Goal: Obtain resource: Download file/media

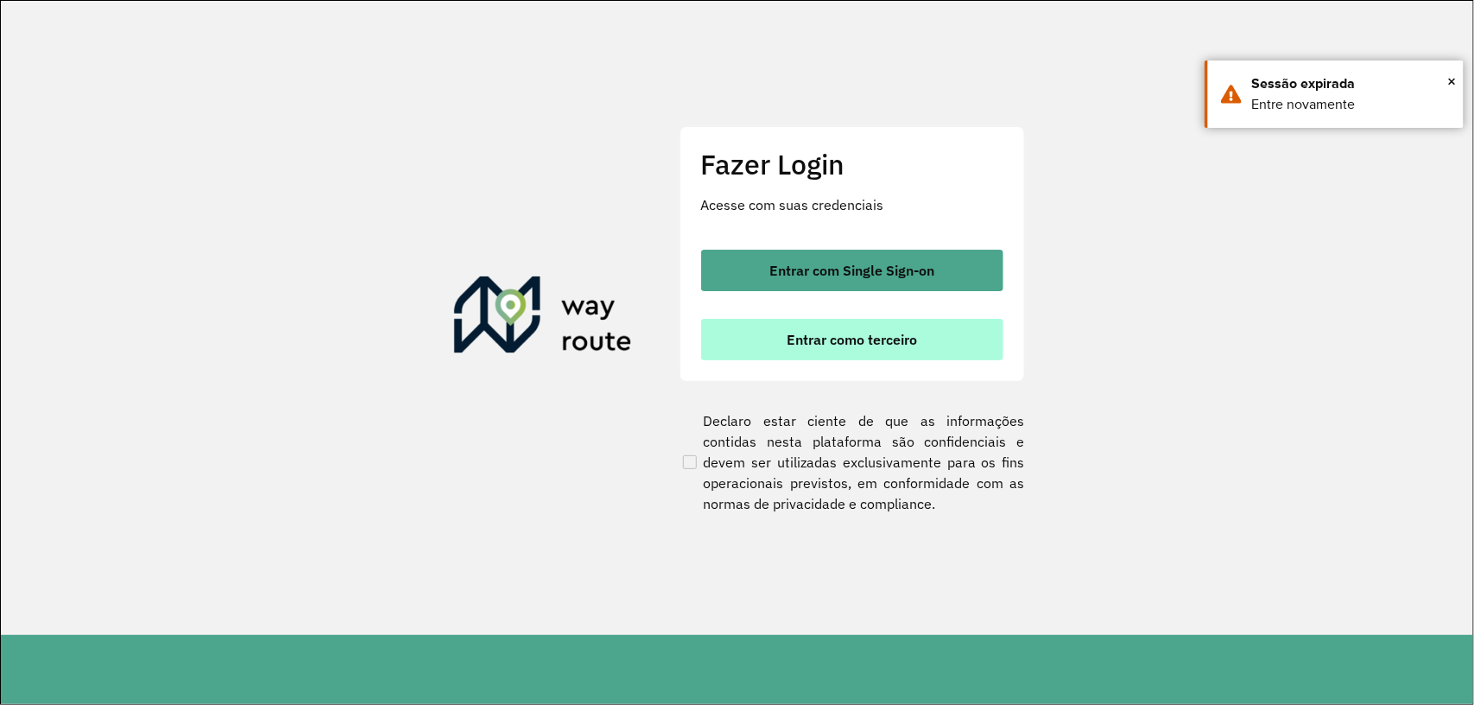
click at [907, 335] on span "Entrar como terceiro" at bounding box center [852, 340] width 130 height 14
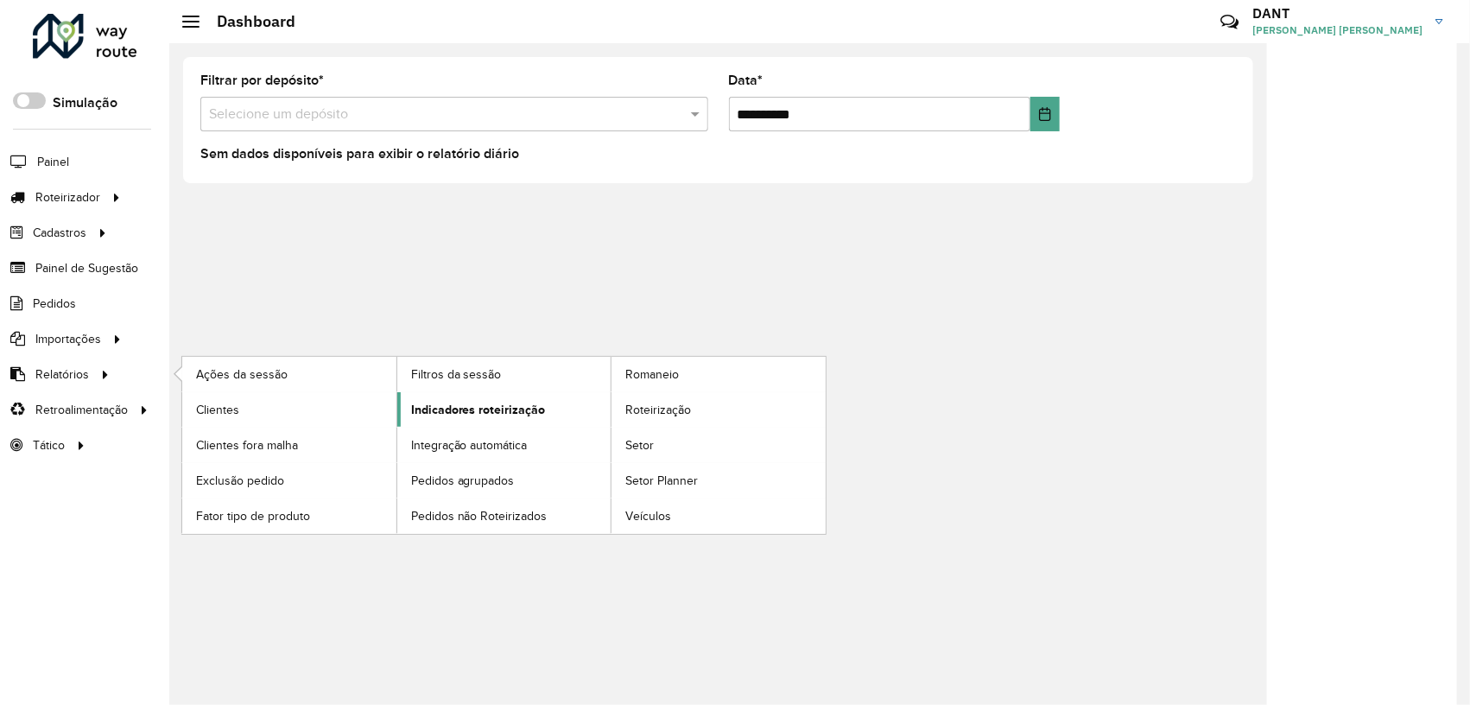
click at [471, 409] on span "Indicadores roteirização" at bounding box center [478, 410] width 135 height 18
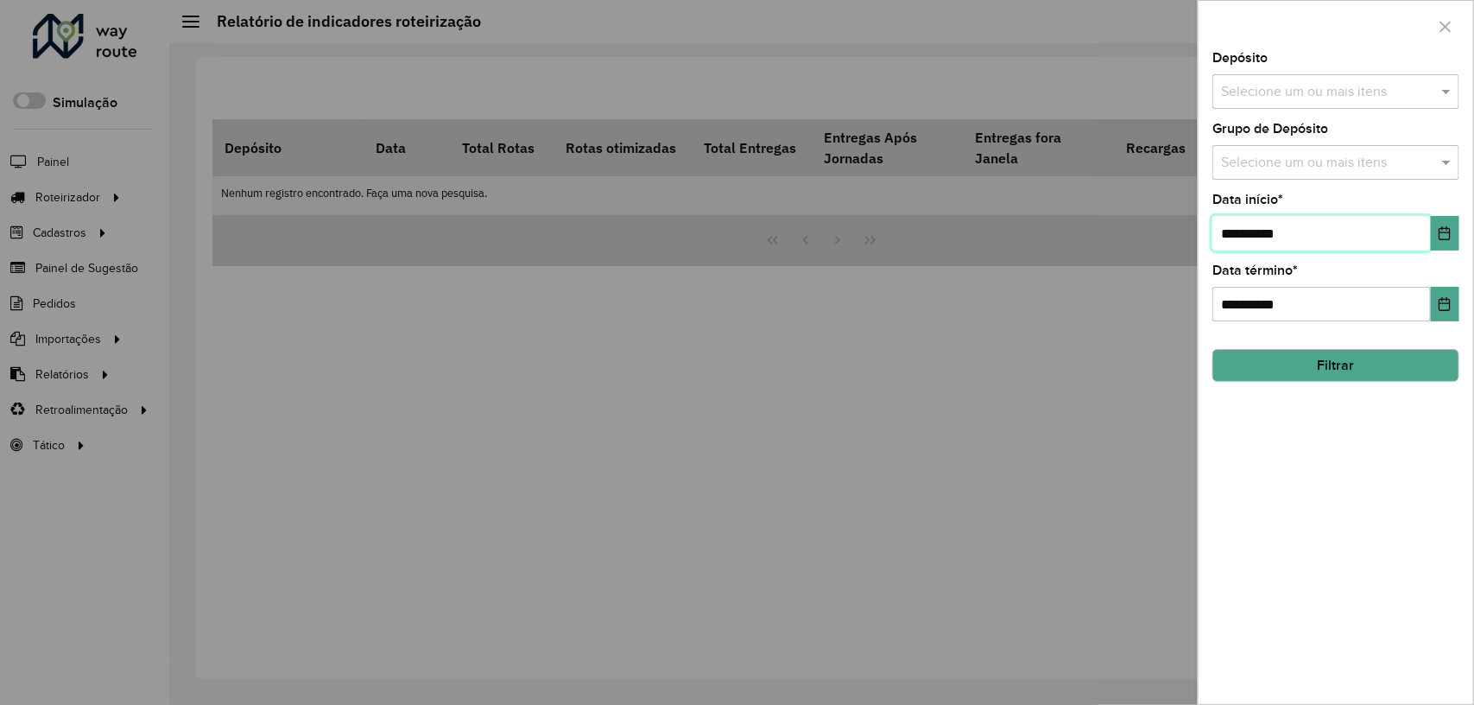
click at [1237, 234] on input "**********" at bounding box center [1322, 233] width 219 height 35
type input "**********"
click at [1448, 91] on span at bounding box center [1449, 91] width 22 height 21
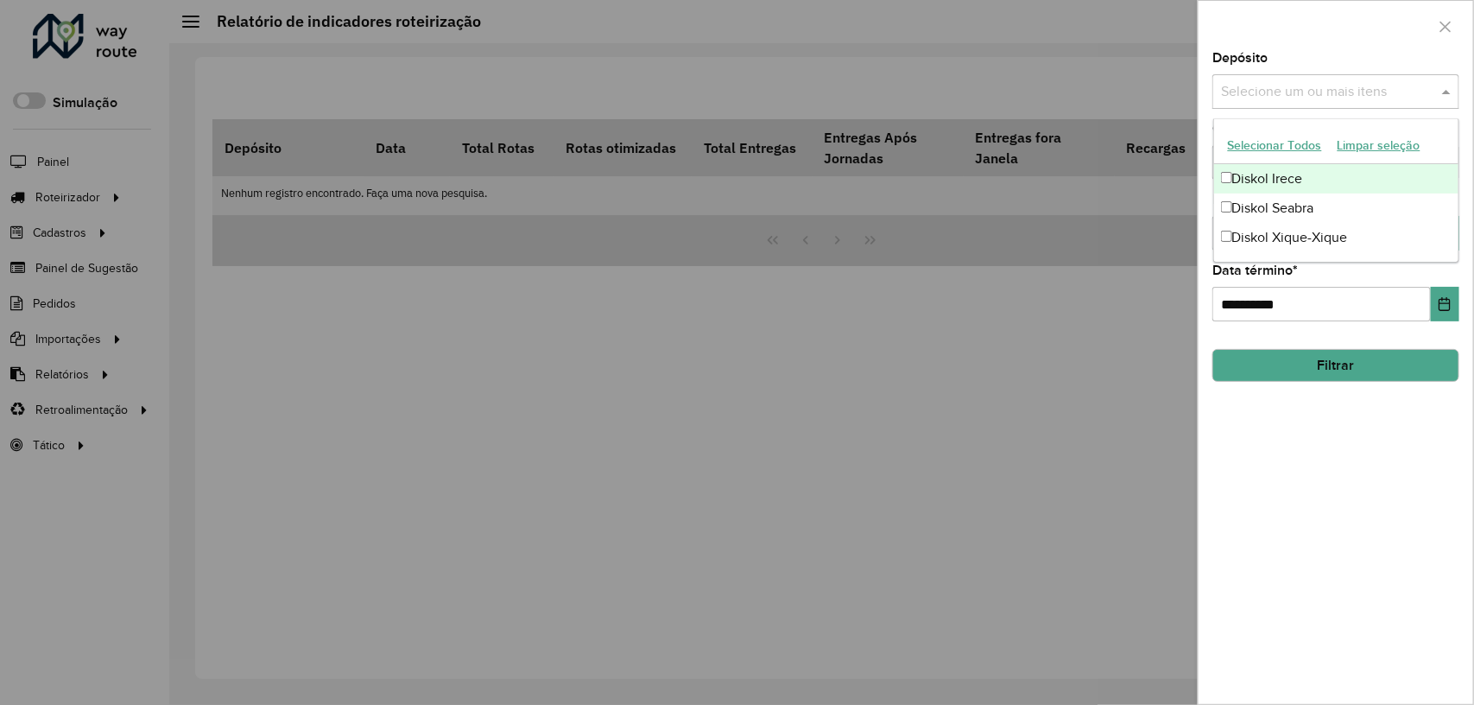
click at [1309, 171] on div "Diskol Irece" at bounding box center [1336, 178] width 245 height 29
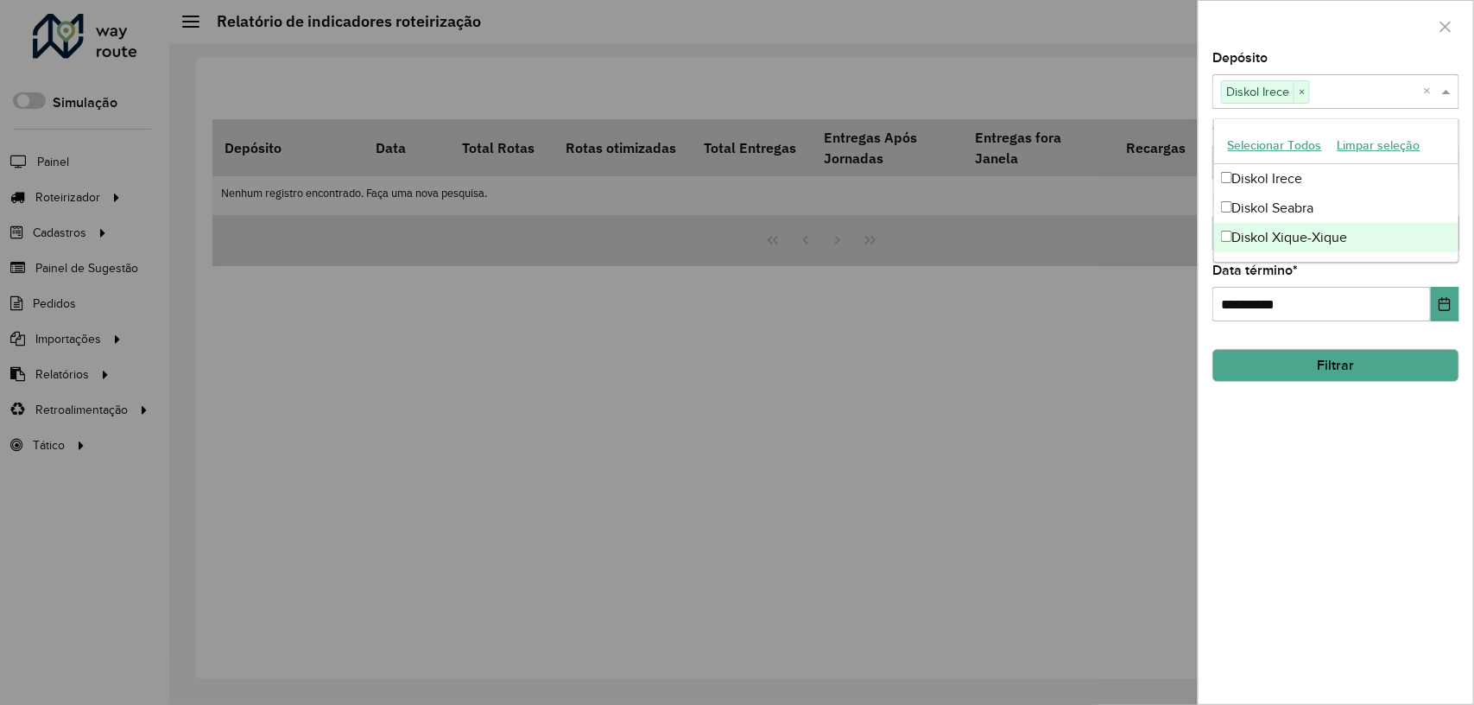
click at [1375, 364] on button "Filtrar" at bounding box center [1336, 365] width 247 height 33
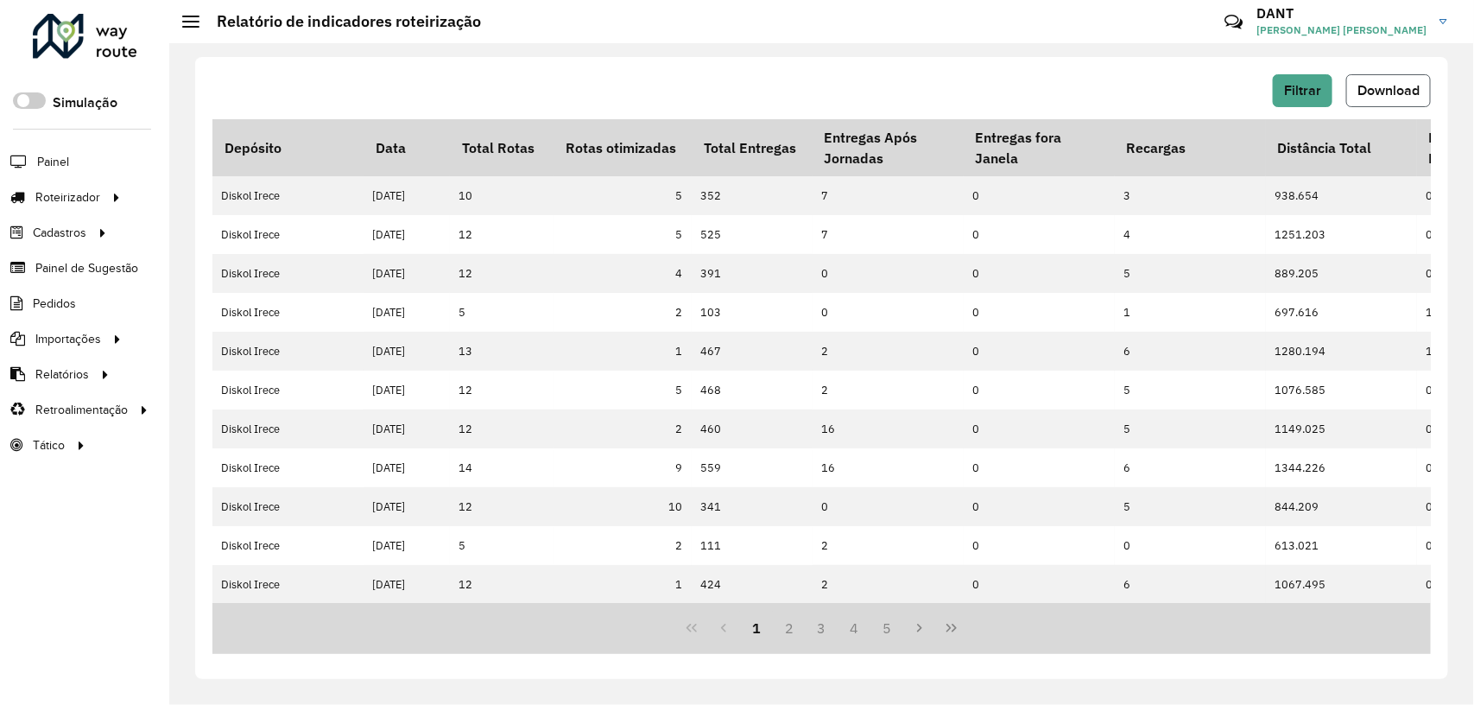
click at [1399, 93] on span "Download" at bounding box center [1389, 90] width 62 height 15
click at [1313, 79] on button "Filtrar" at bounding box center [1303, 90] width 60 height 33
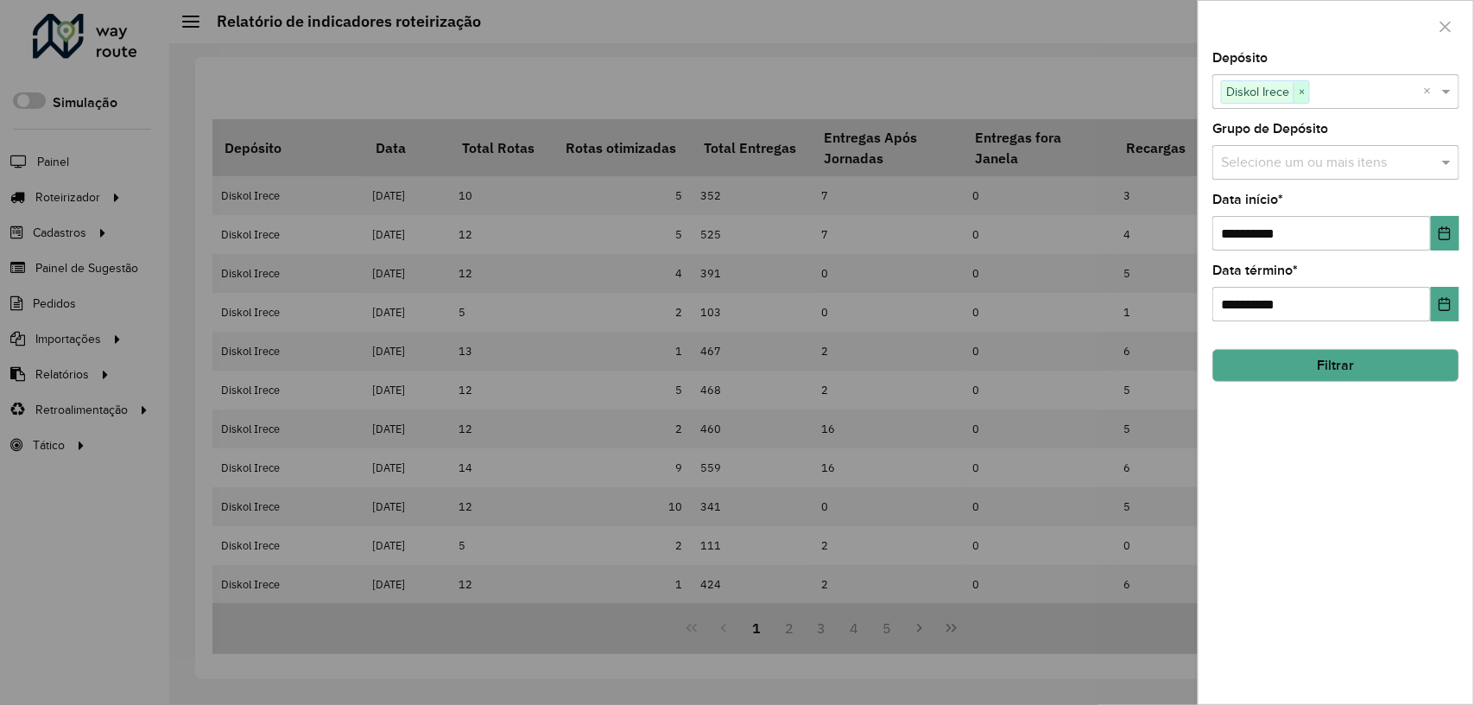
click at [1300, 92] on span "×" at bounding box center [1302, 92] width 16 height 21
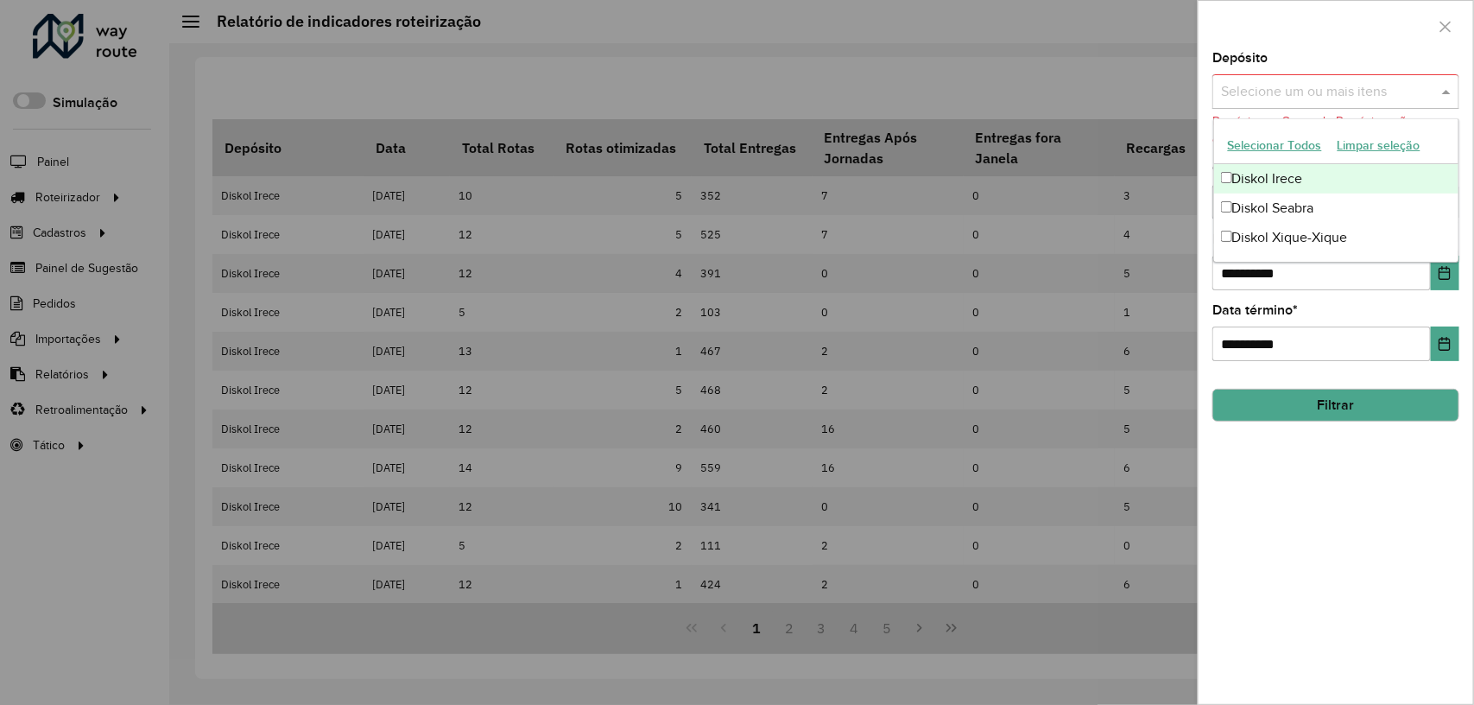
click at [1448, 86] on span at bounding box center [1449, 91] width 22 height 21
click at [1360, 205] on div "Diskol Seabra" at bounding box center [1336, 207] width 245 height 29
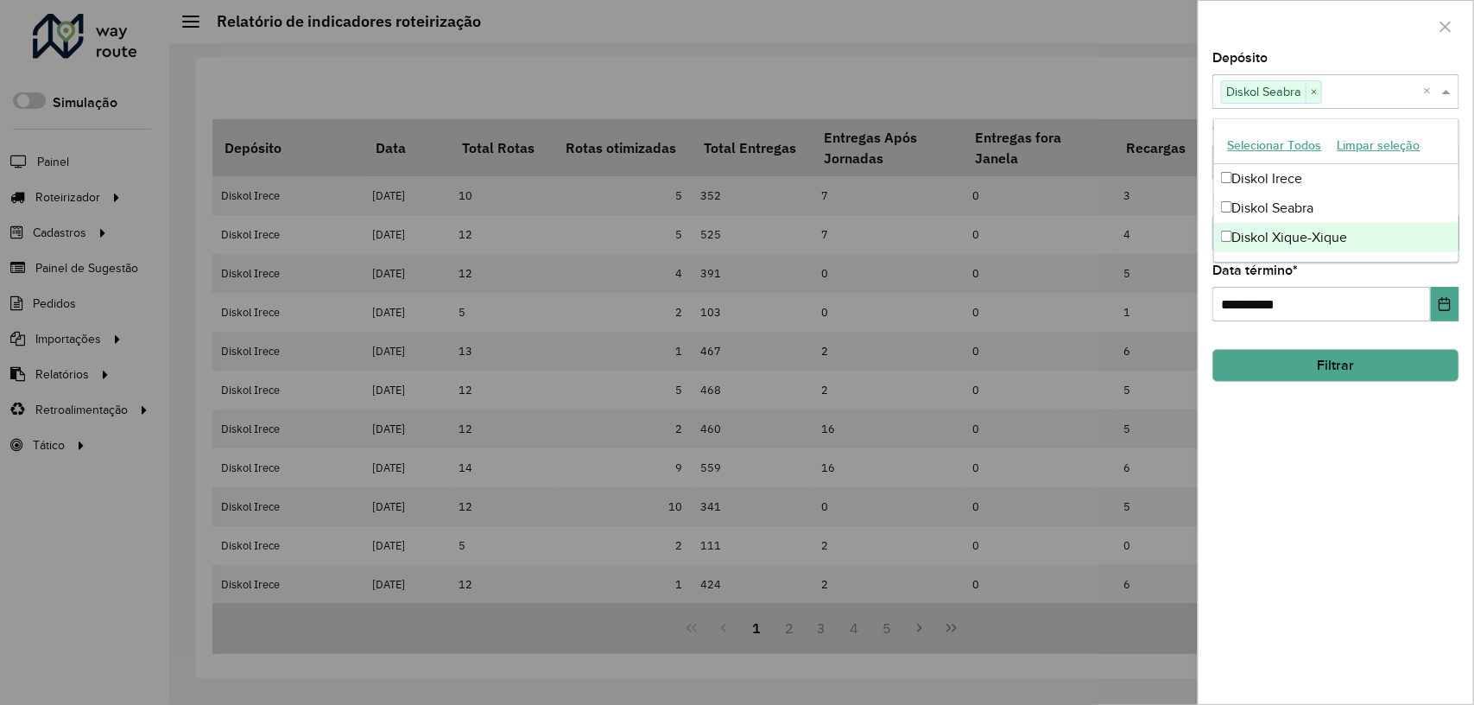
click at [1360, 364] on button "Filtrar" at bounding box center [1336, 365] width 247 height 33
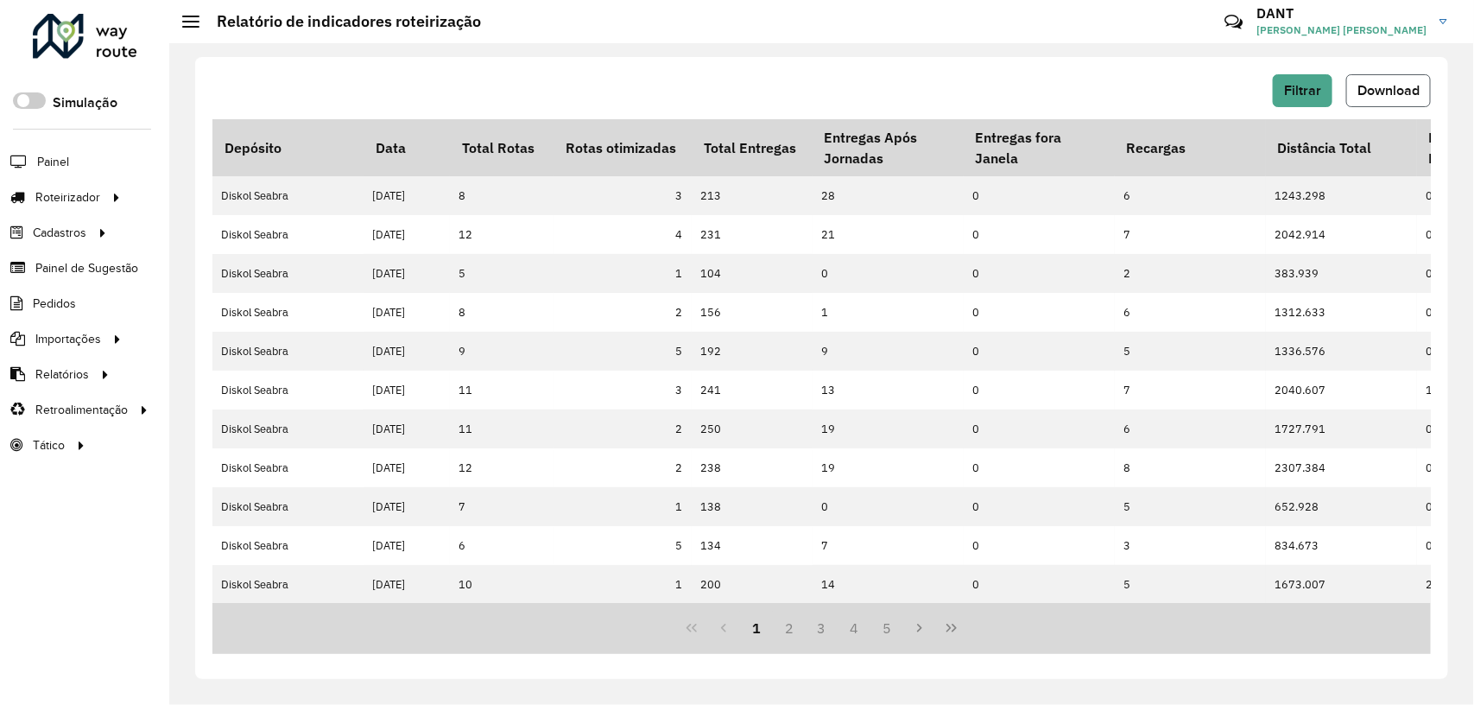
click at [1410, 87] on span "Download" at bounding box center [1389, 90] width 62 height 15
click at [1318, 87] on span "Filtrar" at bounding box center [1302, 90] width 37 height 15
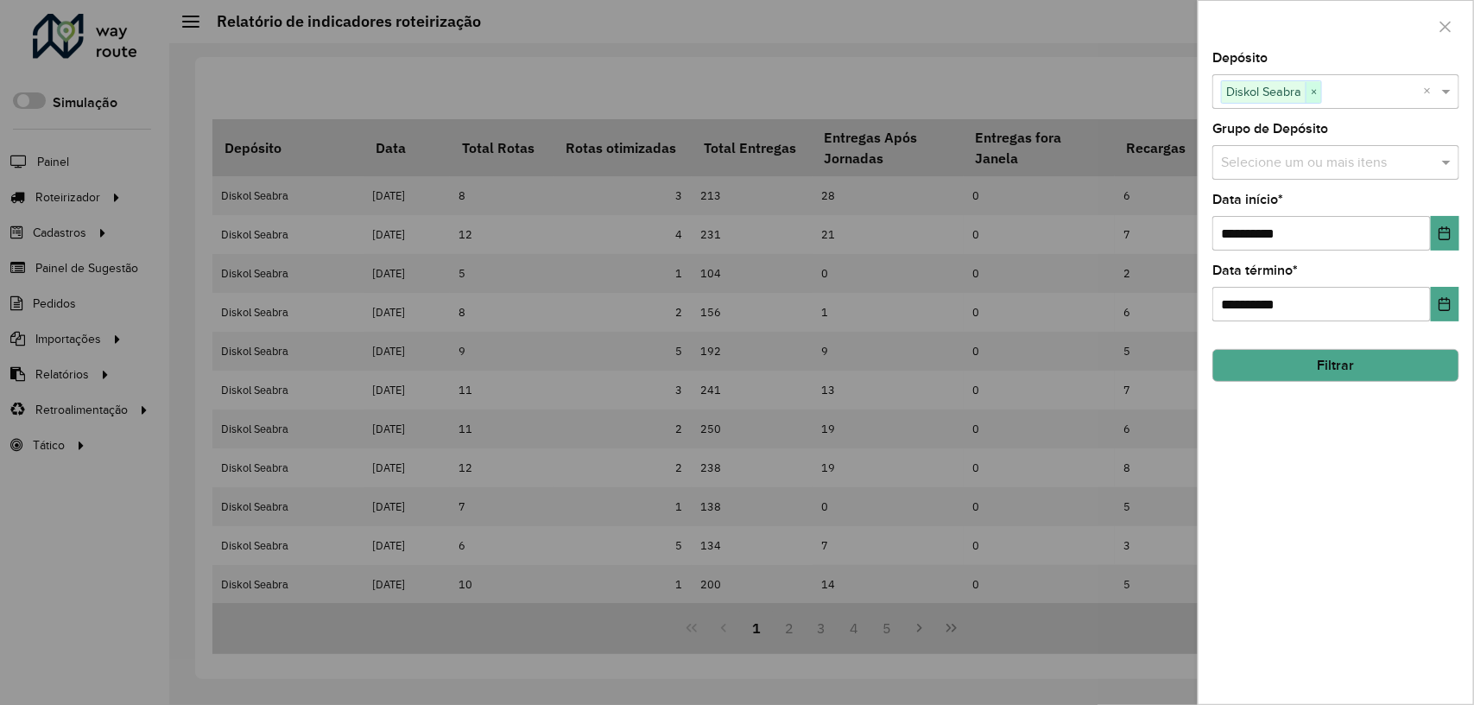
click at [1317, 89] on span "×" at bounding box center [1314, 92] width 16 height 21
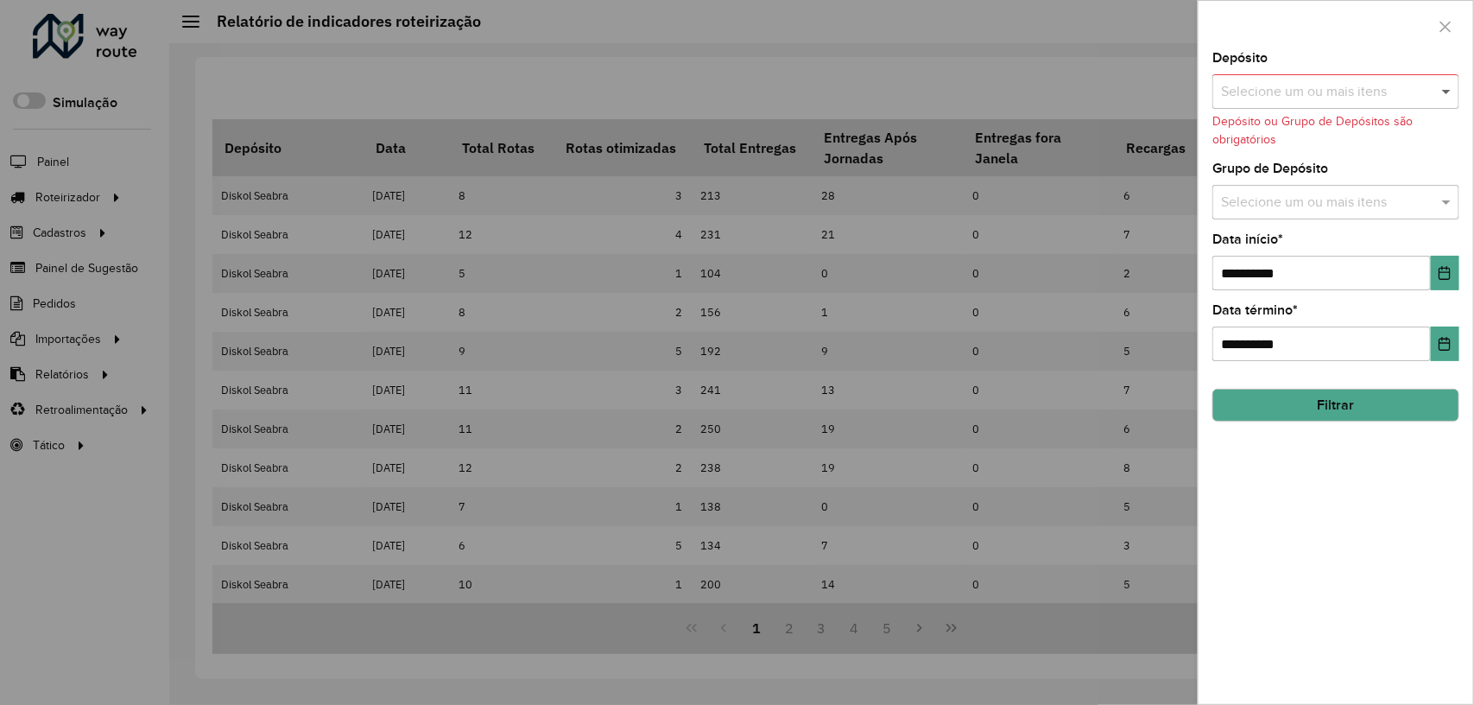
click at [1441, 86] on span at bounding box center [1449, 91] width 22 height 21
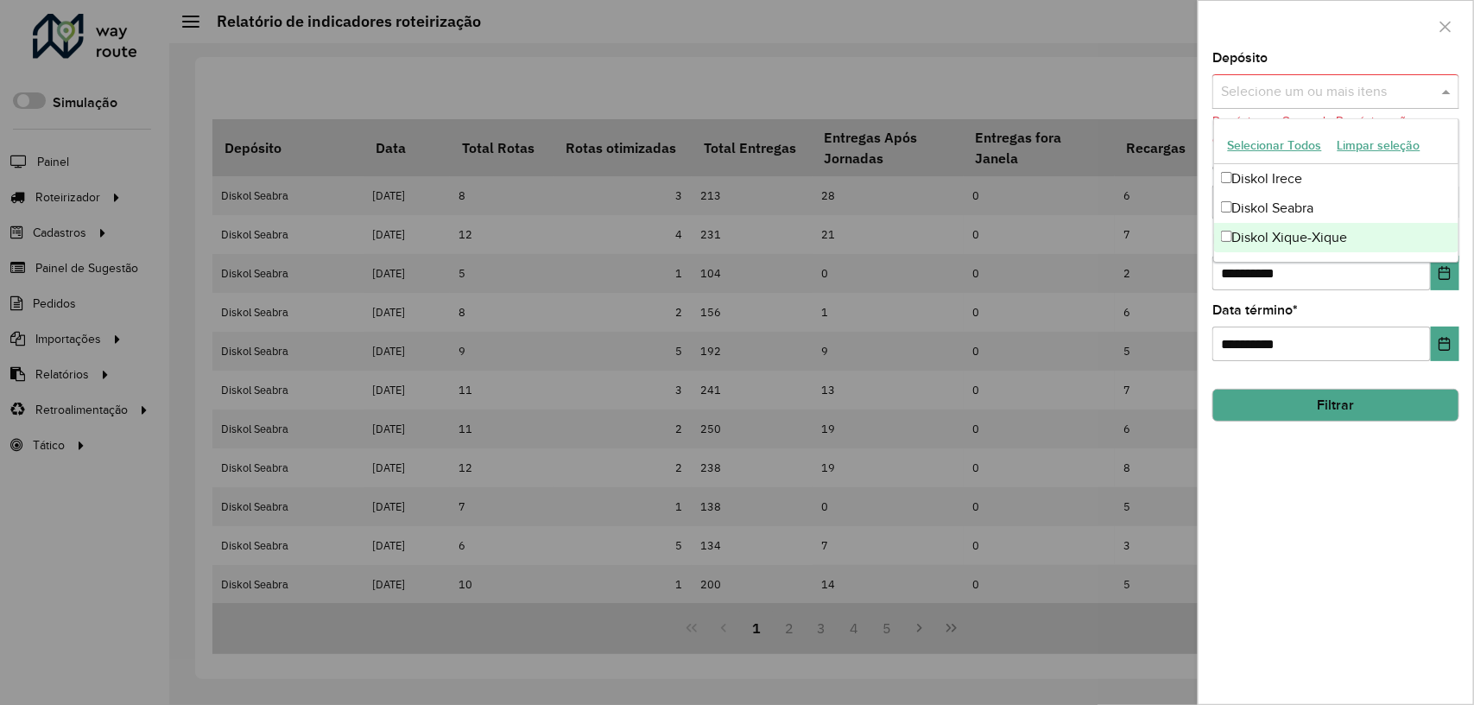
click at [1340, 235] on div "Diskol Xique-Xique" at bounding box center [1336, 237] width 245 height 29
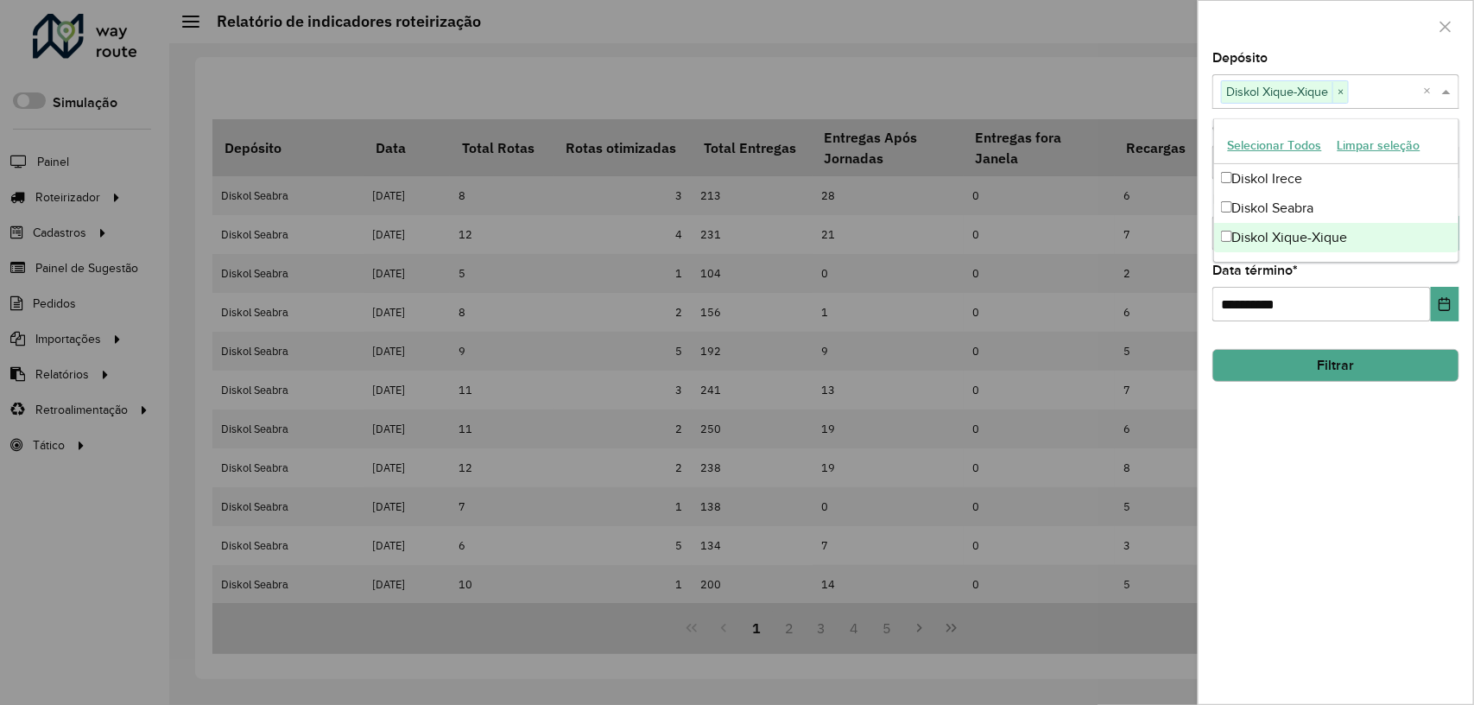
click at [1349, 370] on button "Filtrar" at bounding box center [1336, 365] width 247 height 33
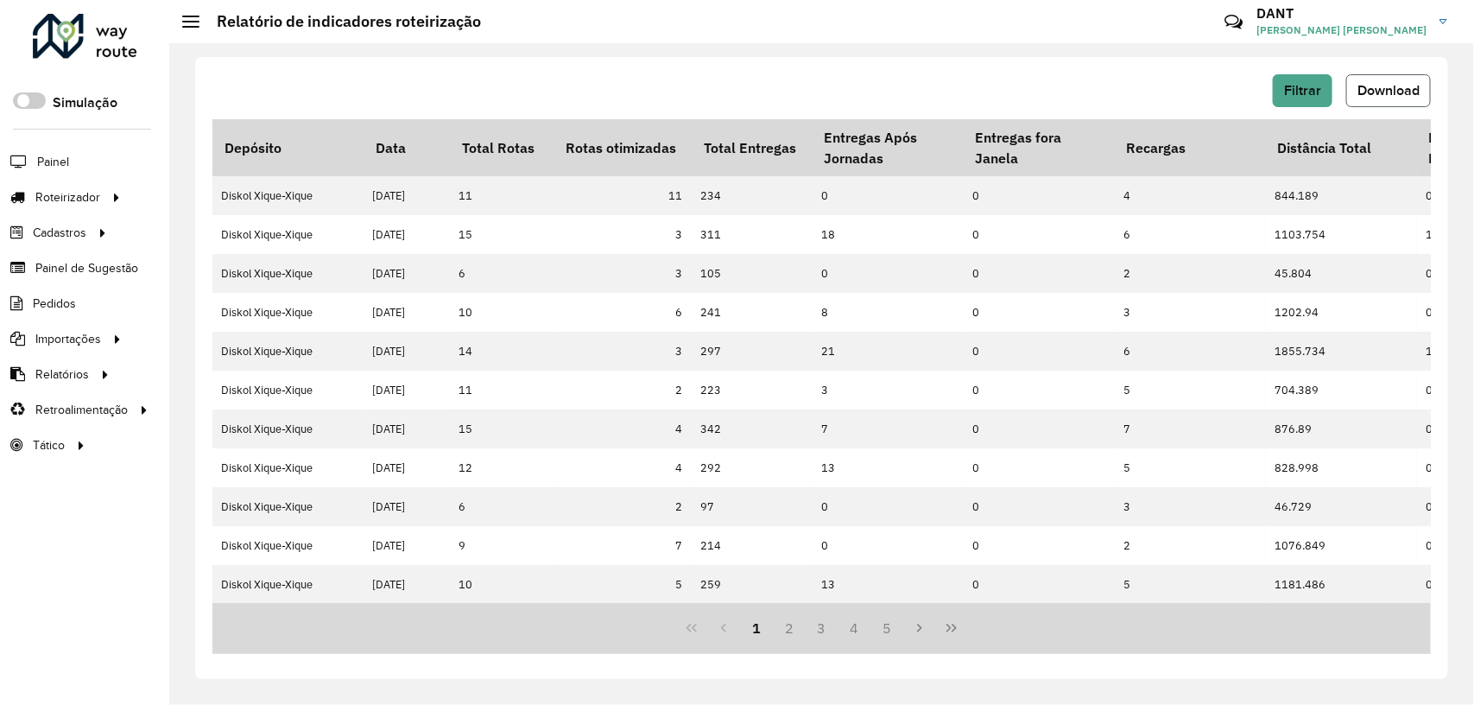
click at [1382, 92] on span "Download" at bounding box center [1389, 90] width 62 height 15
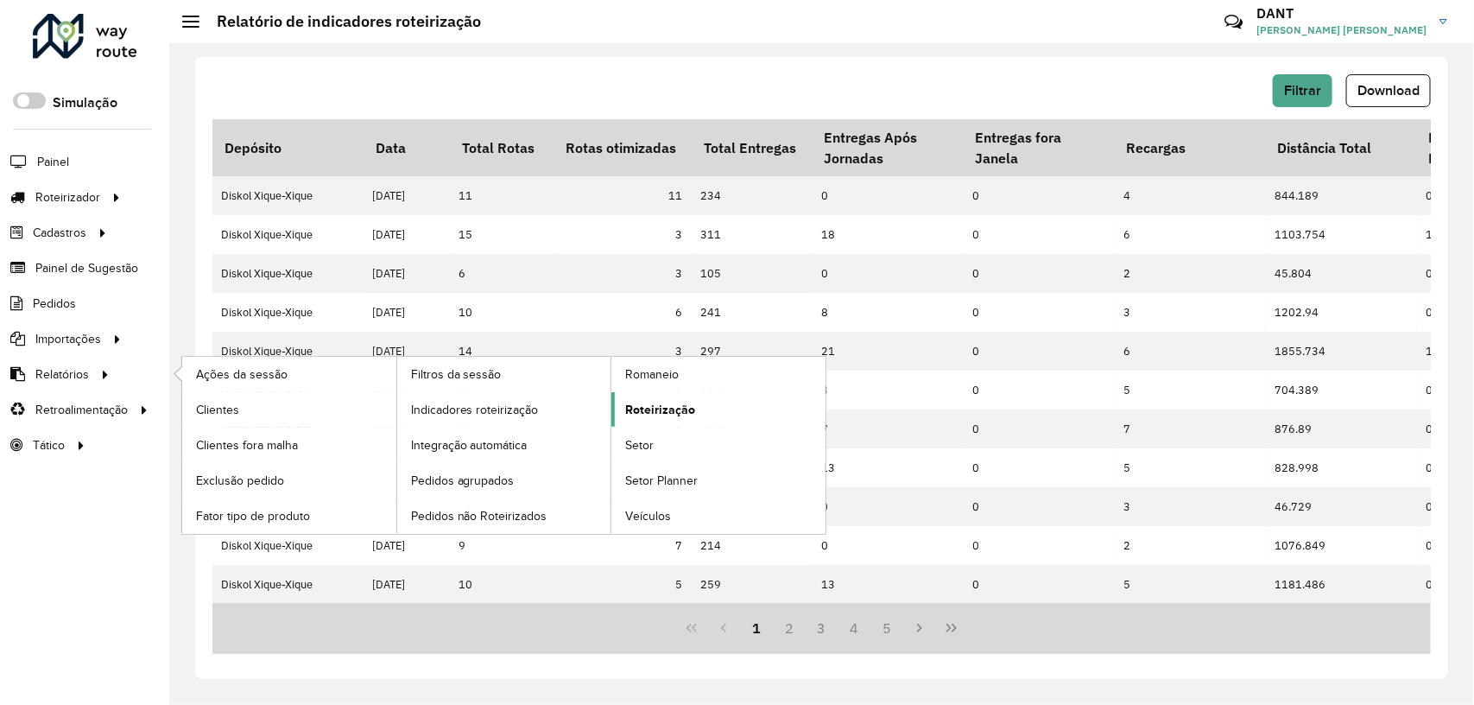
click at [645, 406] on span "Roteirização" at bounding box center [660, 410] width 70 height 18
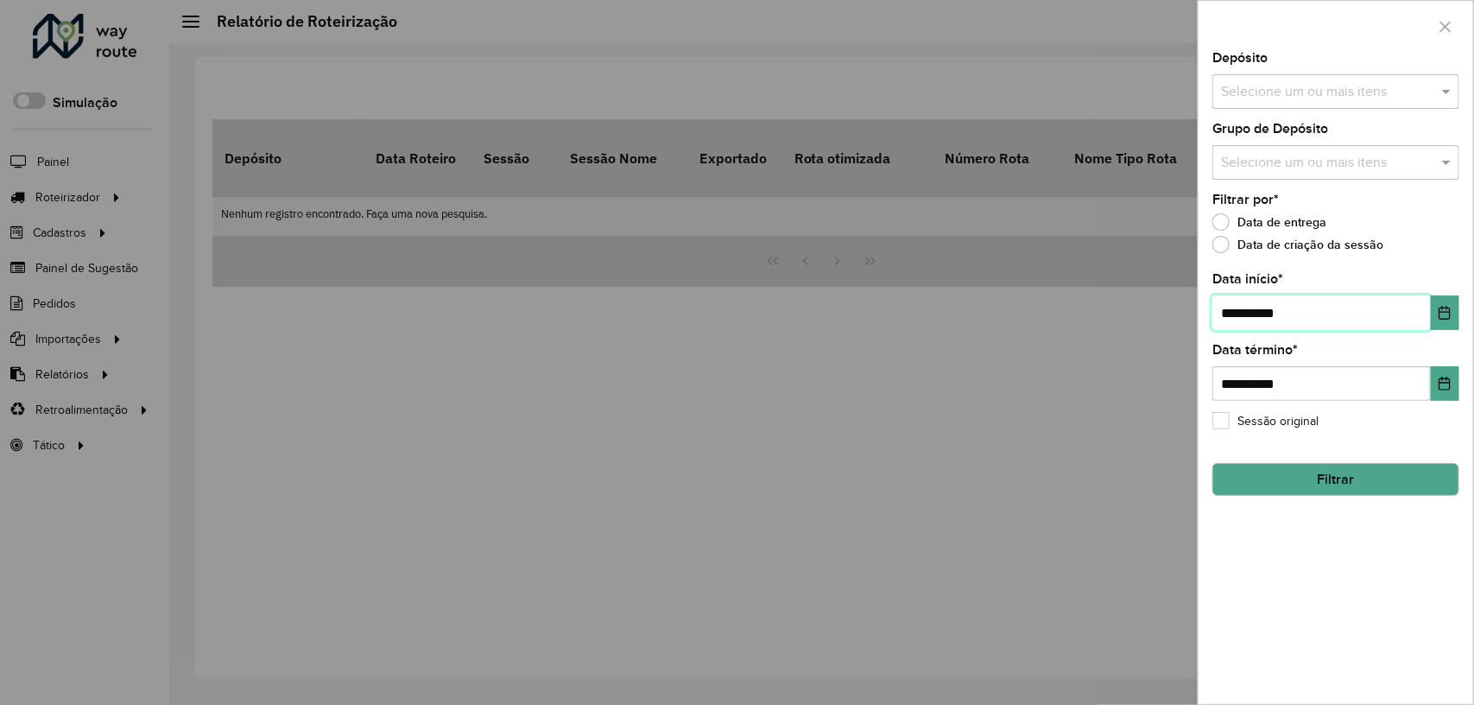
click at [1237, 311] on input "**********" at bounding box center [1322, 312] width 219 height 35
type input "**********"
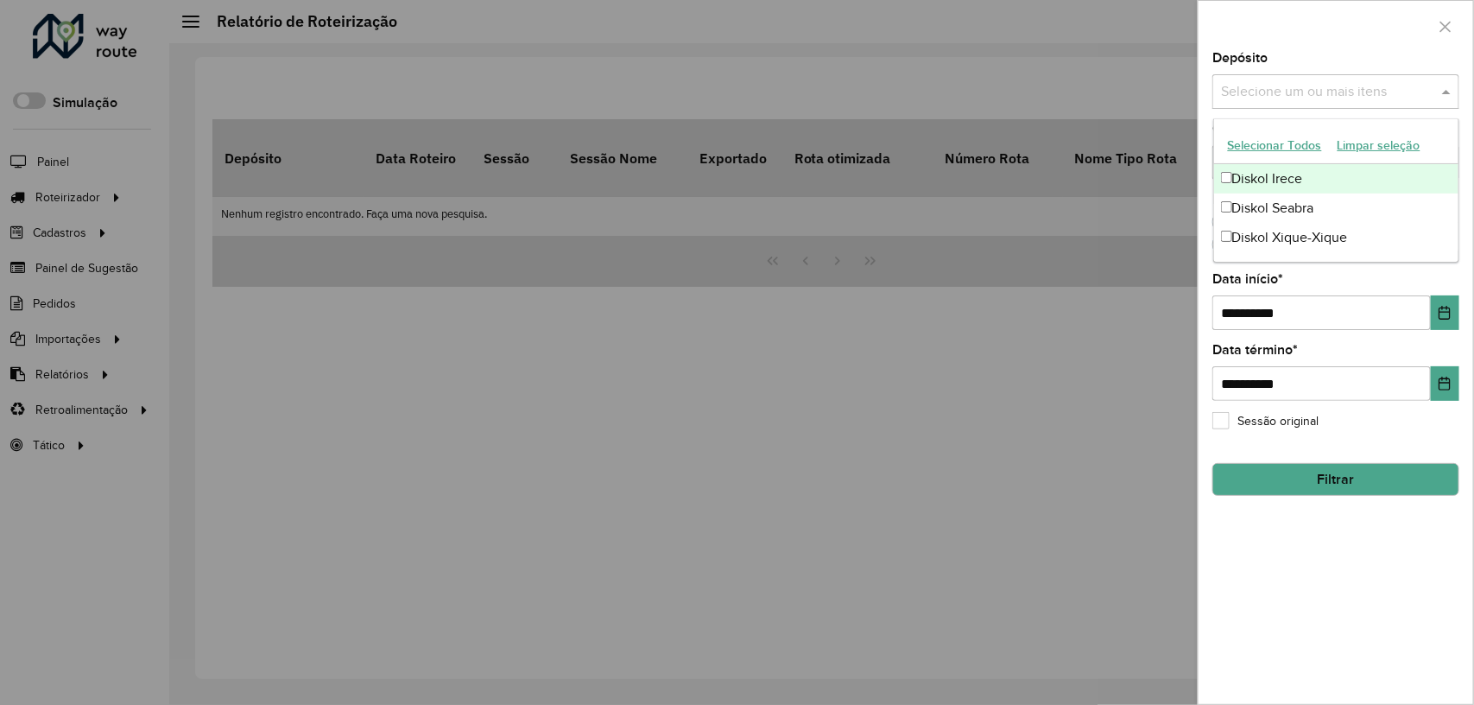
click at [1436, 92] on input "text" at bounding box center [1327, 92] width 221 height 21
click at [1302, 174] on div "Diskol Irece" at bounding box center [1336, 178] width 245 height 29
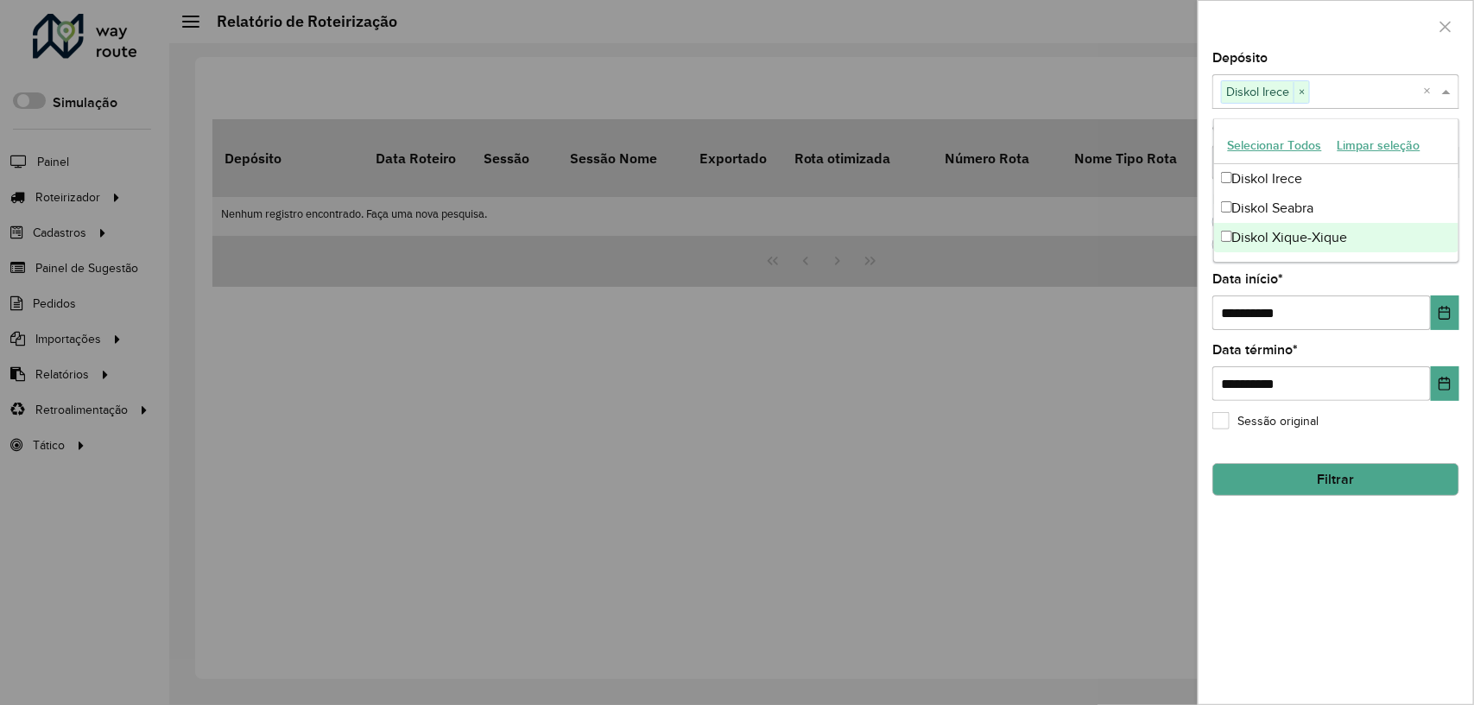
click at [1357, 478] on button "Filtrar" at bounding box center [1336, 479] width 247 height 33
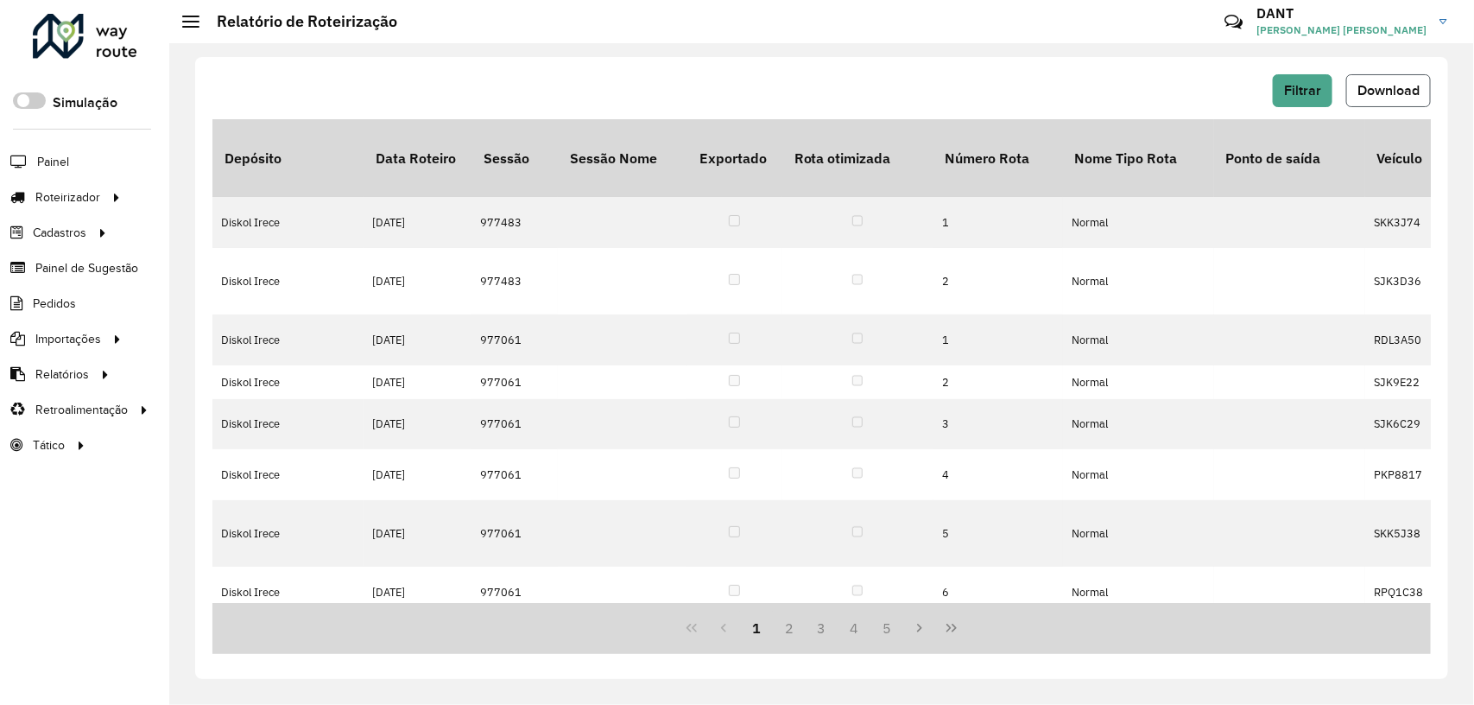
click at [1410, 74] on button "Download" at bounding box center [1389, 90] width 85 height 33
click at [1311, 84] on span "Filtrar" at bounding box center [1302, 90] width 37 height 15
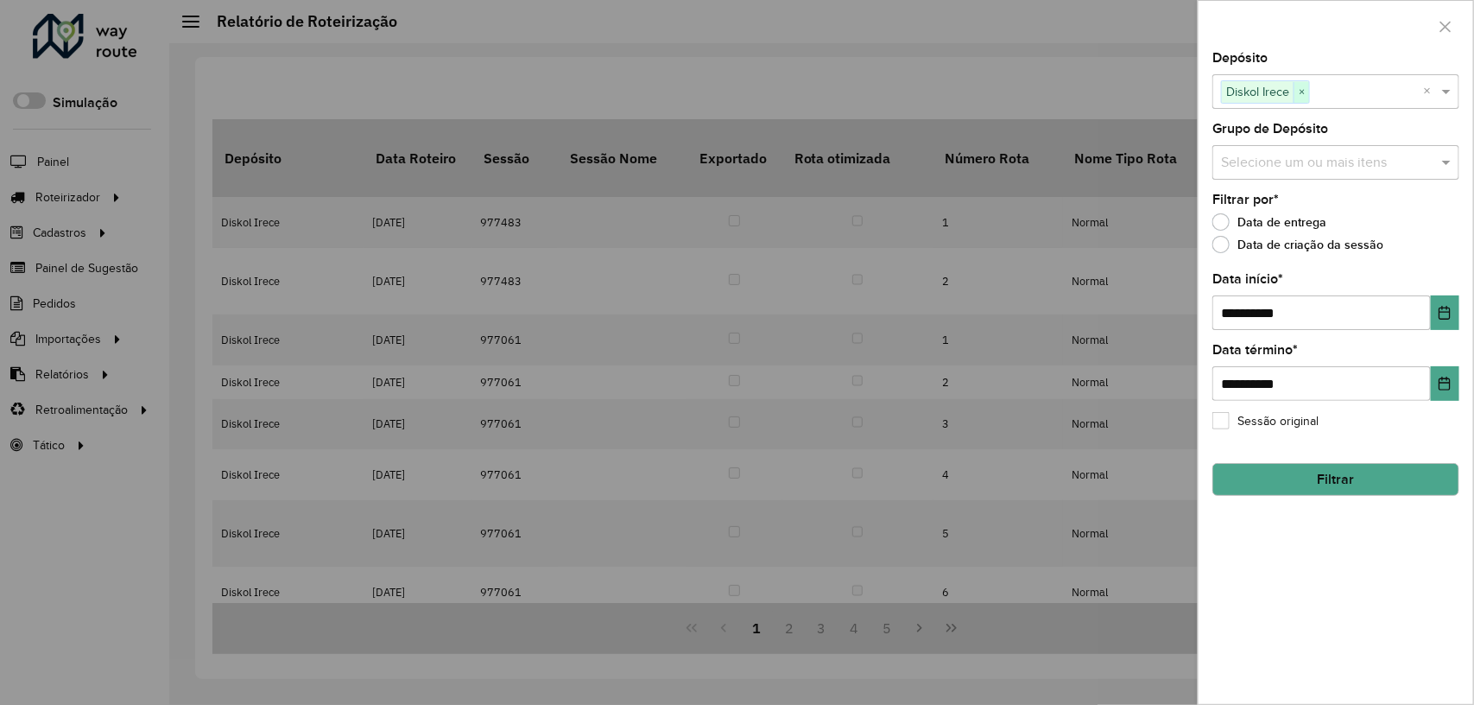
click at [1305, 92] on span "×" at bounding box center [1302, 92] width 16 height 21
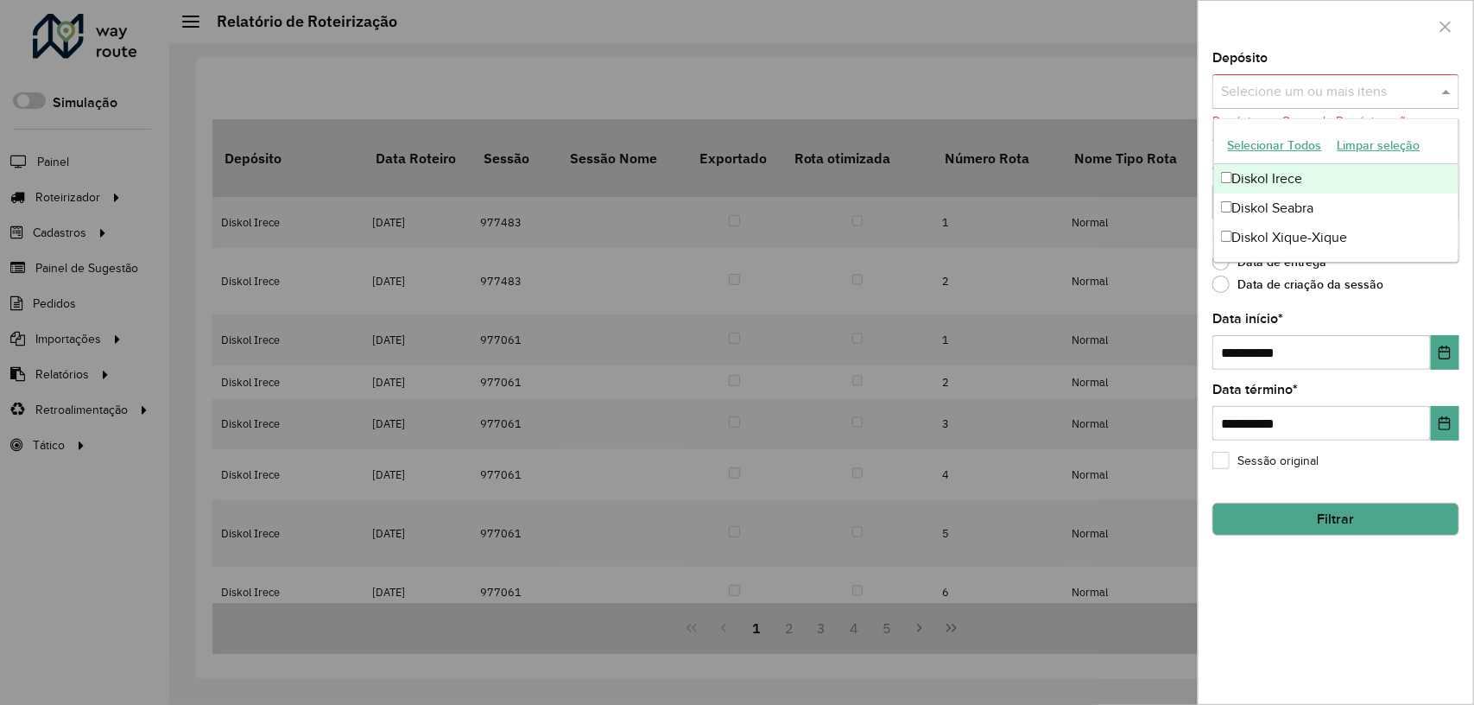
click at [1440, 92] on span at bounding box center [1449, 91] width 22 height 21
click at [1346, 200] on div "Diskol Seabra" at bounding box center [1336, 207] width 245 height 29
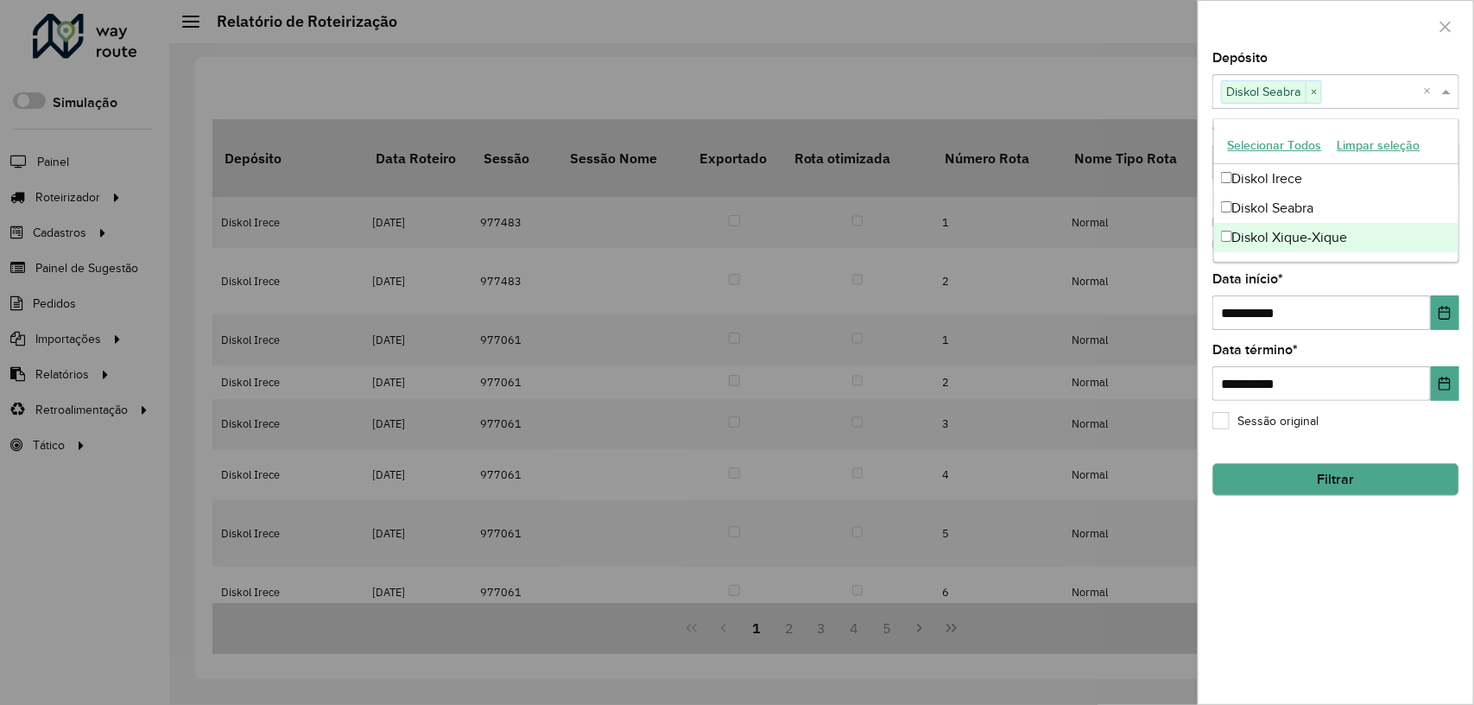
click at [1379, 468] on button "Filtrar" at bounding box center [1336, 479] width 247 height 33
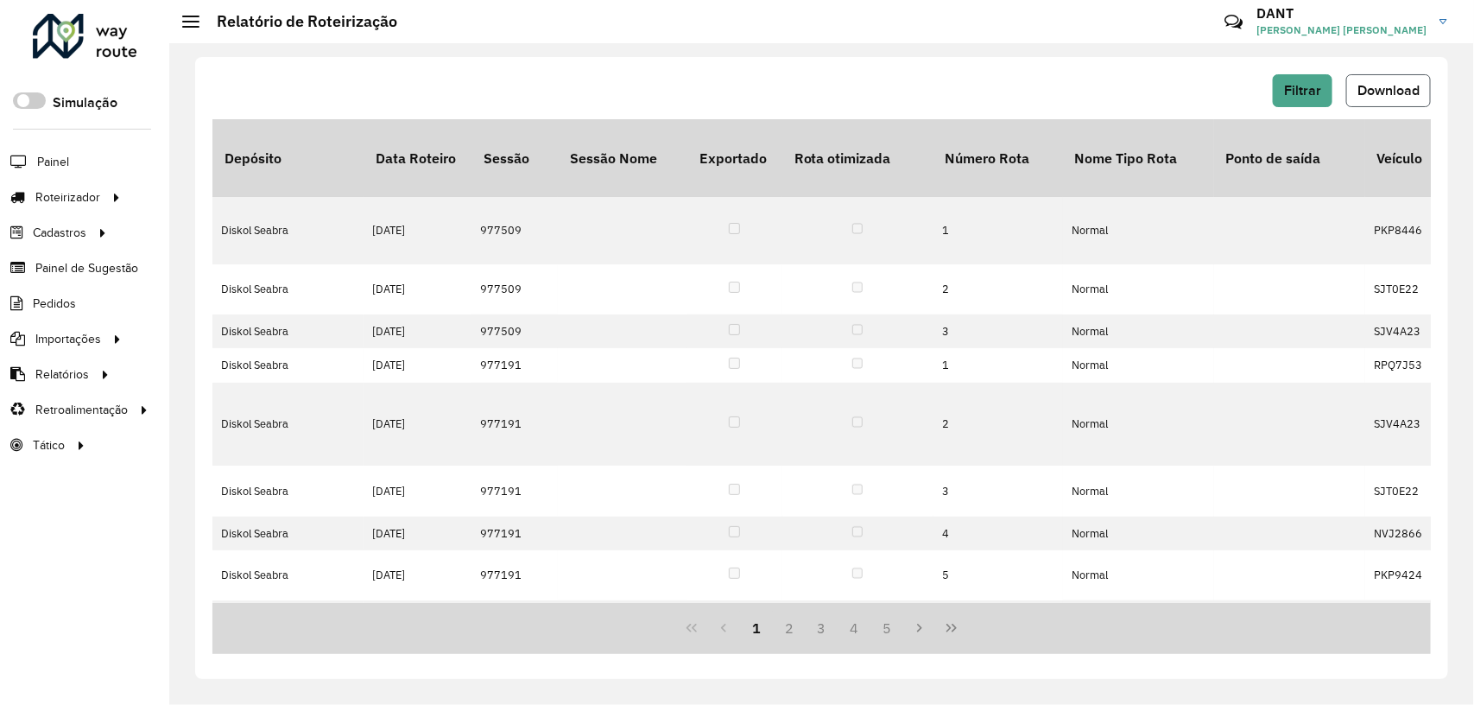
click at [1383, 89] on span "Download" at bounding box center [1389, 90] width 62 height 15
click at [1313, 93] on span "Filtrar" at bounding box center [1302, 90] width 37 height 15
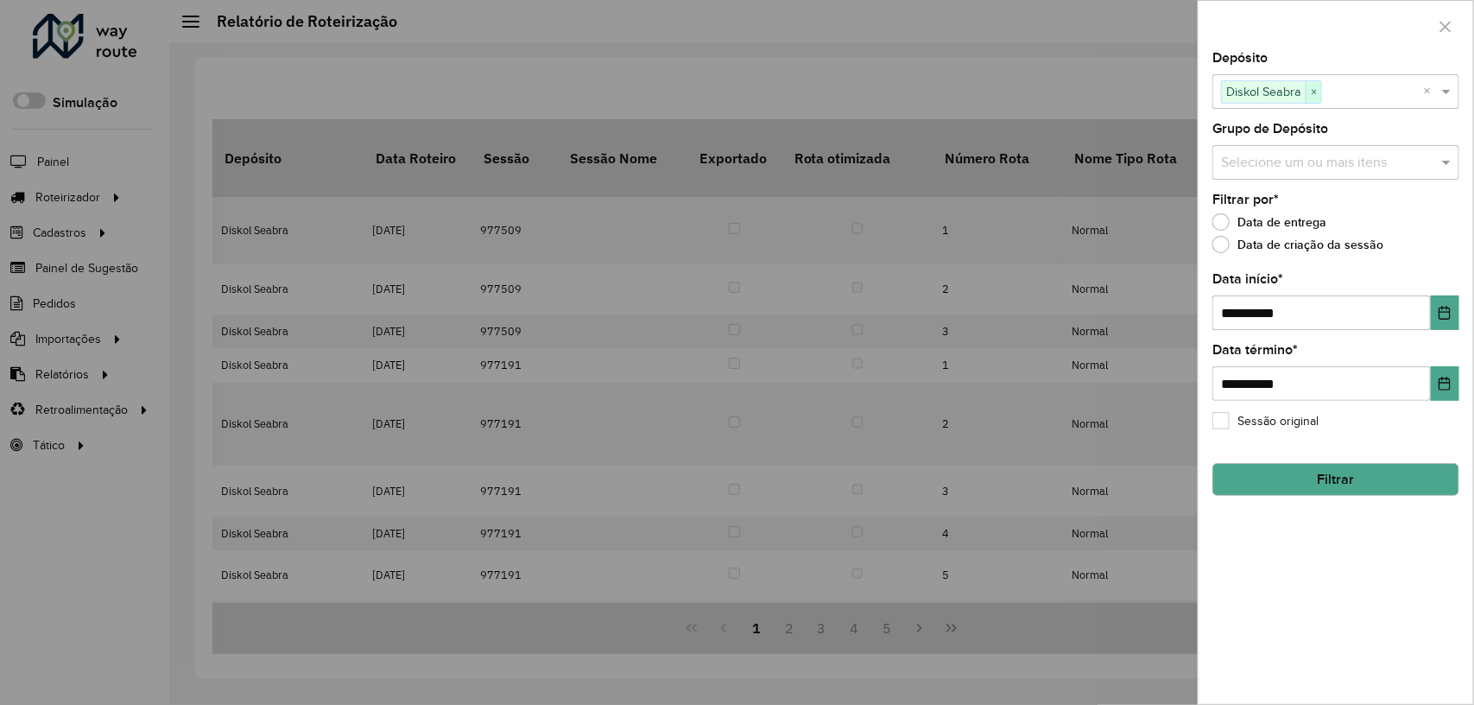
click at [1311, 87] on span "×" at bounding box center [1314, 92] width 16 height 21
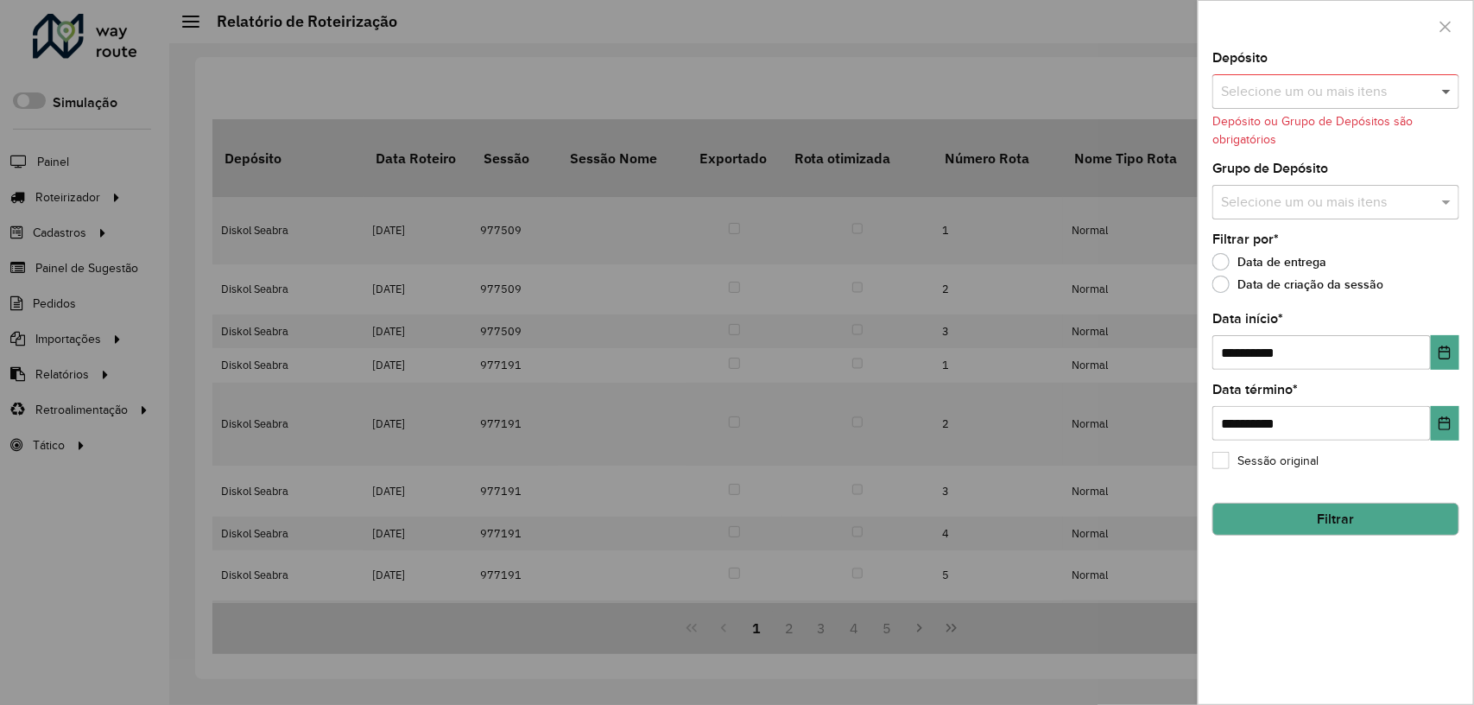
click at [1448, 89] on span at bounding box center [1449, 91] width 22 height 21
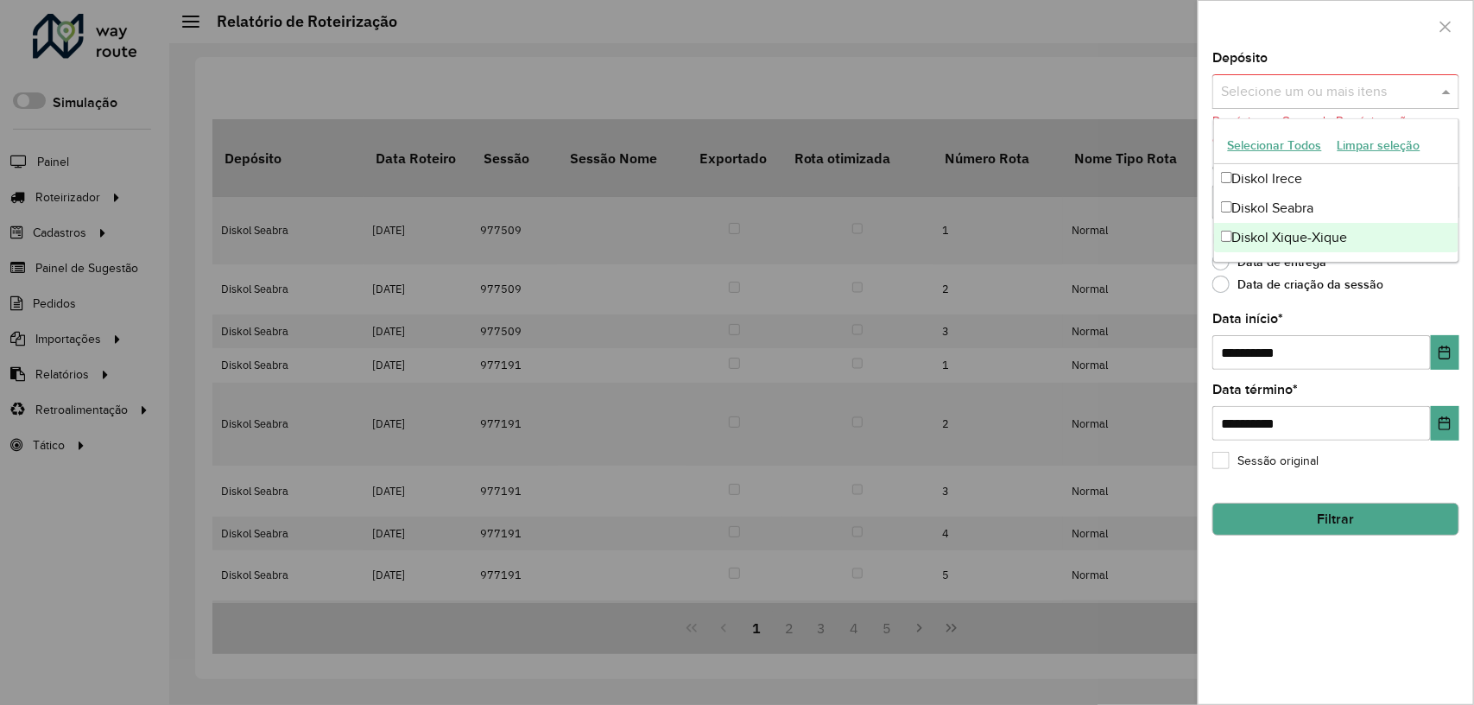
click at [1347, 236] on div "Diskol Xique-Xique" at bounding box center [1336, 237] width 245 height 29
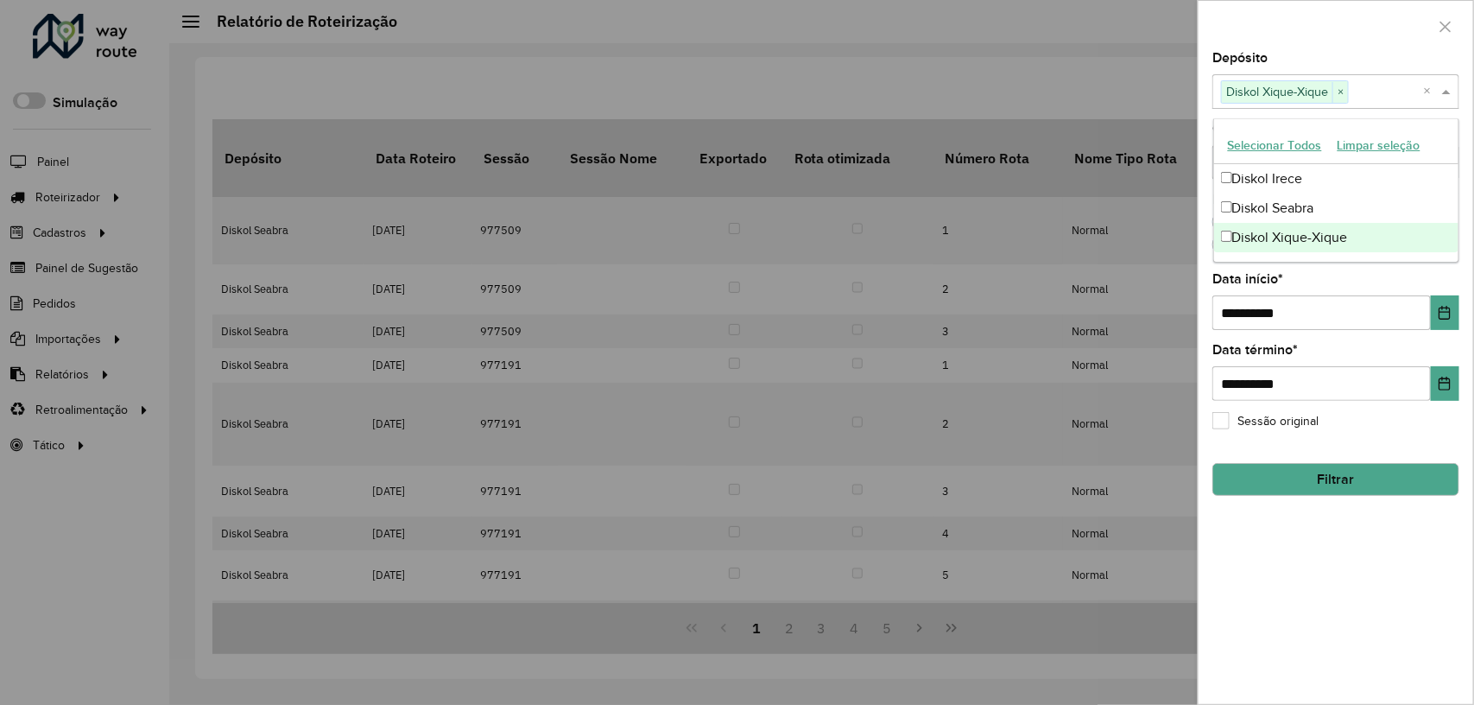
click at [1353, 466] on button "Filtrar" at bounding box center [1336, 479] width 247 height 33
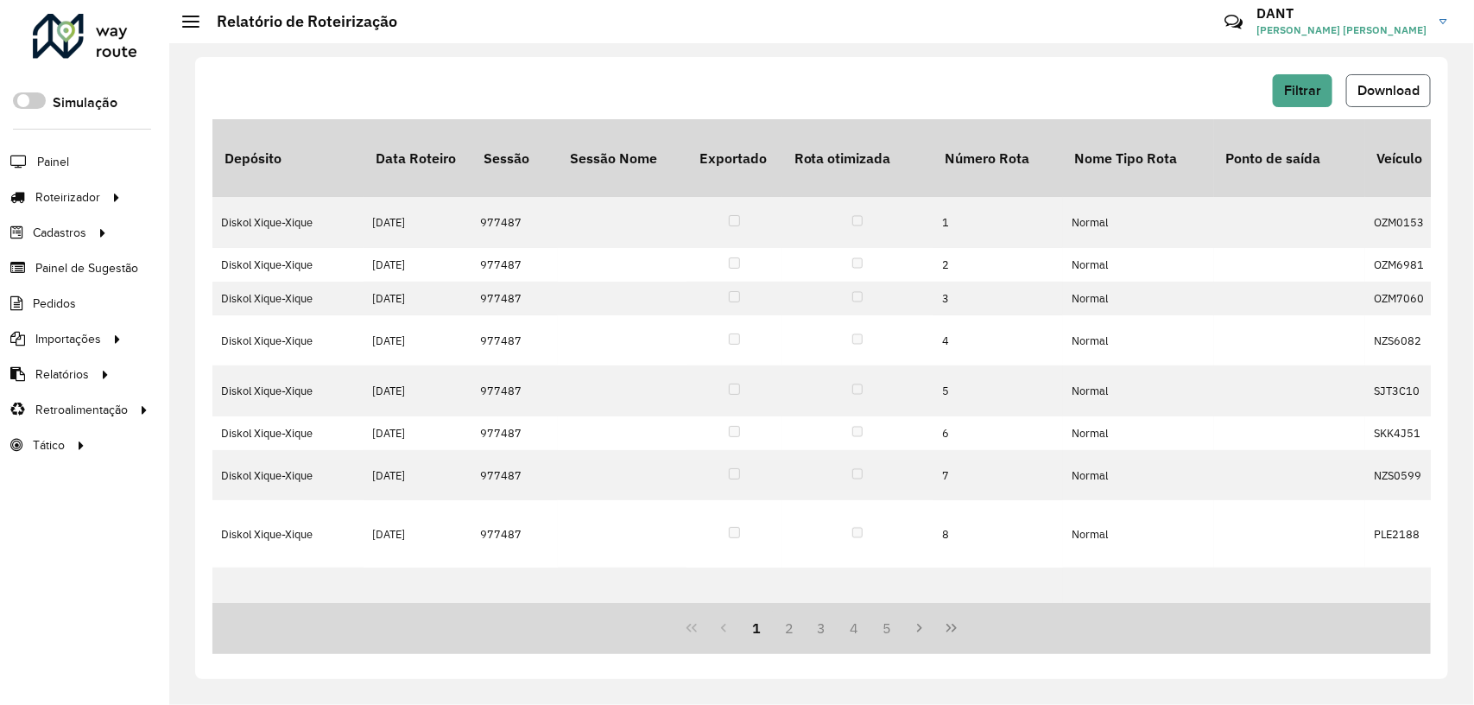
click at [1392, 102] on button "Download" at bounding box center [1389, 90] width 85 height 33
